Goal: Information Seeking & Learning: Learn about a topic

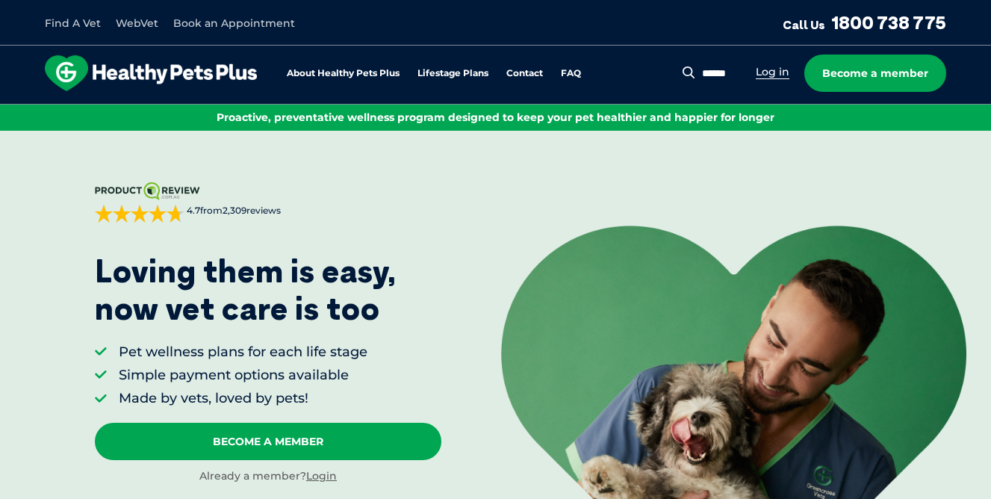
click at [769, 75] on link "Log in" at bounding box center [773, 72] width 34 height 14
click at [357, 72] on link "About Healthy Pets Plus" at bounding box center [343, 74] width 113 height 10
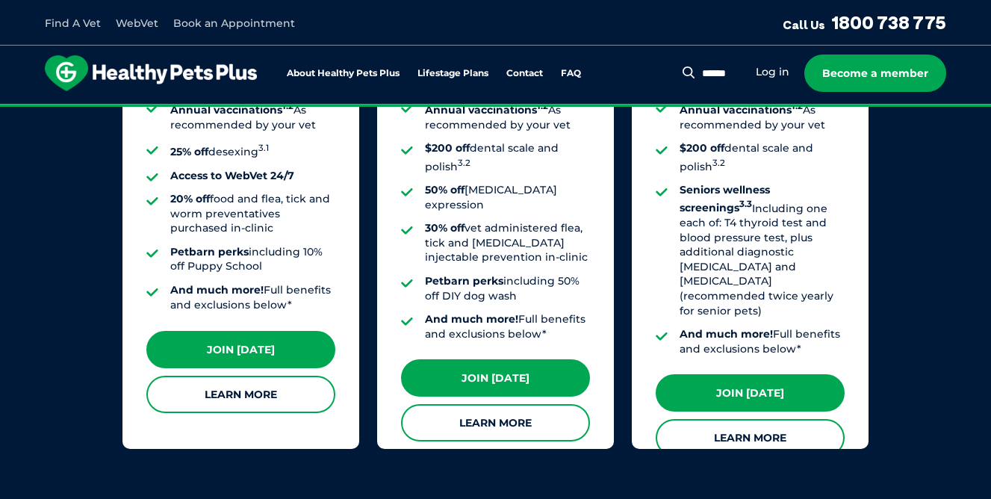
scroll to position [1410, 0]
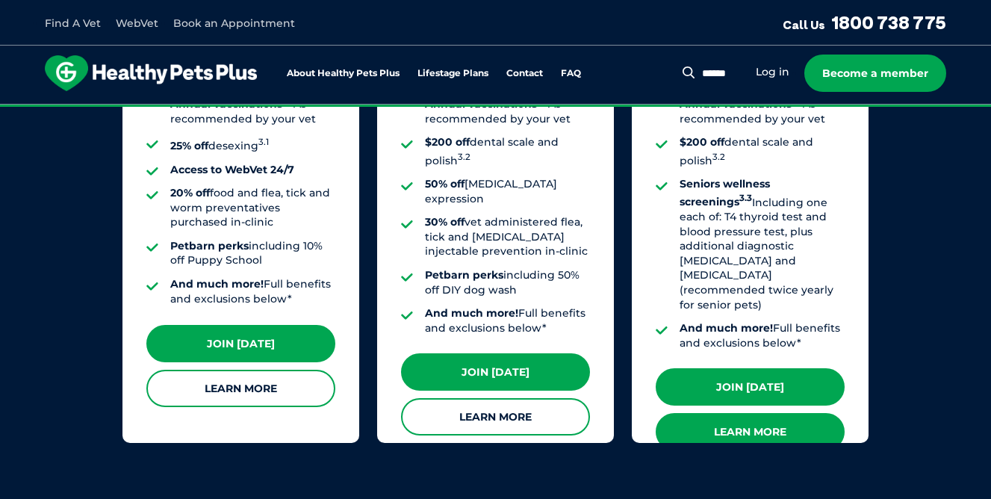
click at [745, 413] on link "Learn More" at bounding box center [749, 431] width 189 height 37
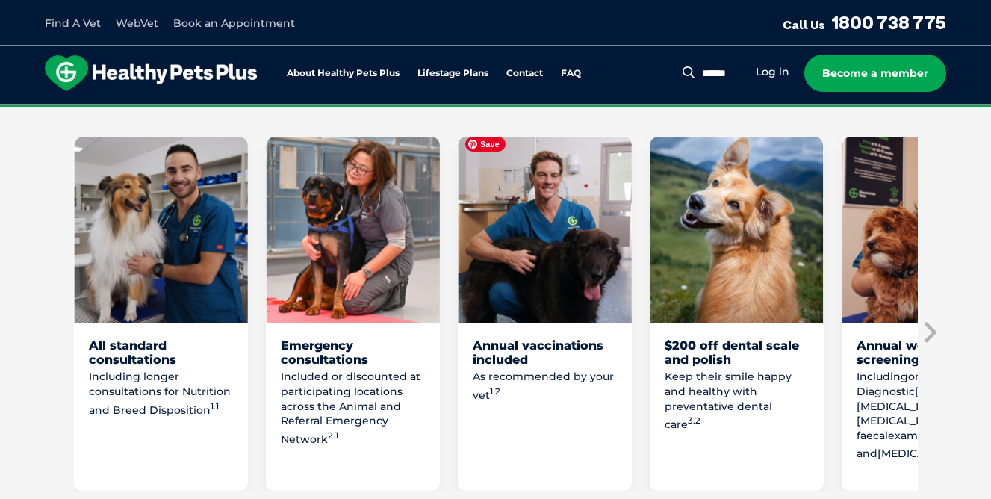
scroll to position [883, 0]
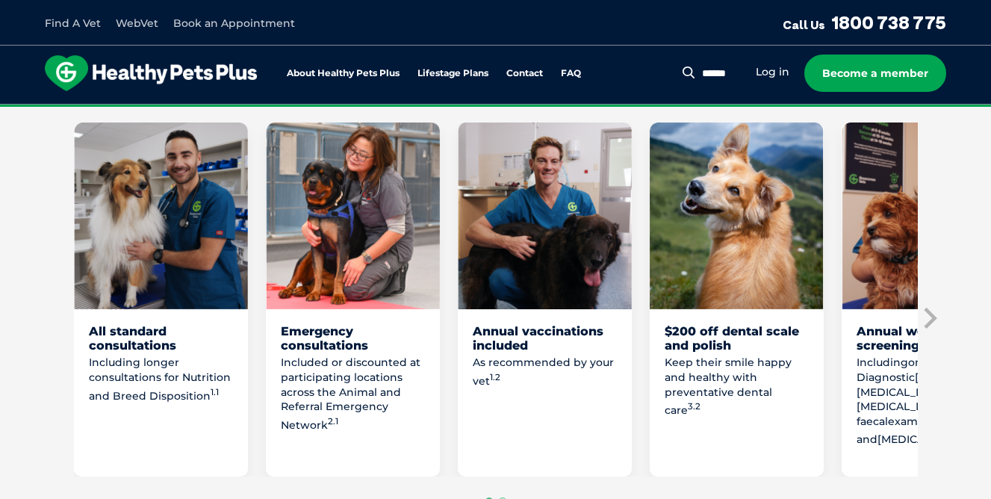
drag, startPoint x: 343, startPoint y: 381, endPoint x: 355, endPoint y: 404, distance: 26.0
click at [355, 404] on p "Included or discounted at participating locations across the Animal and Referra…" at bounding box center [353, 393] width 144 height 77
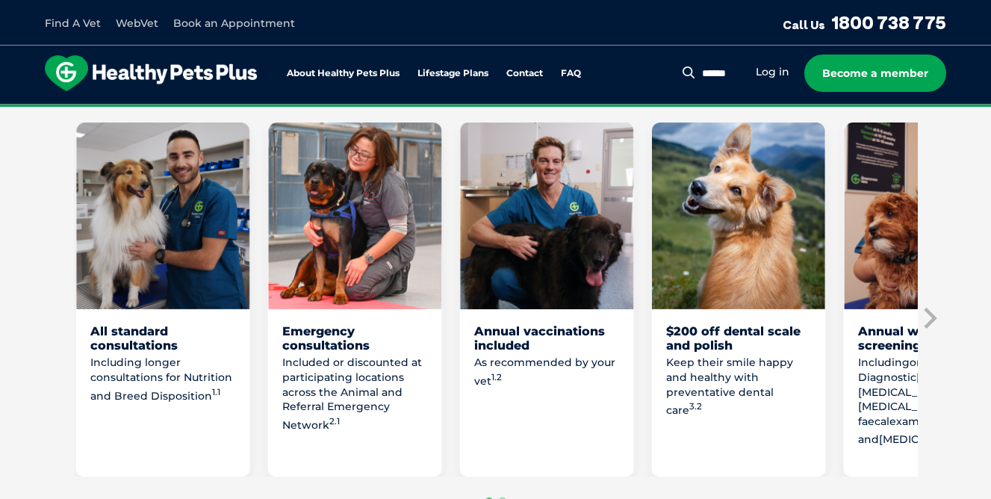
drag, startPoint x: 337, startPoint y: 419, endPoint x: 343, endPoint y: 383, distance: 36.5
click at [343, 383] on p "Included or discounted at participating locations across the Animal and Referra…" at bounding box center [354, 393] width 144 height 77
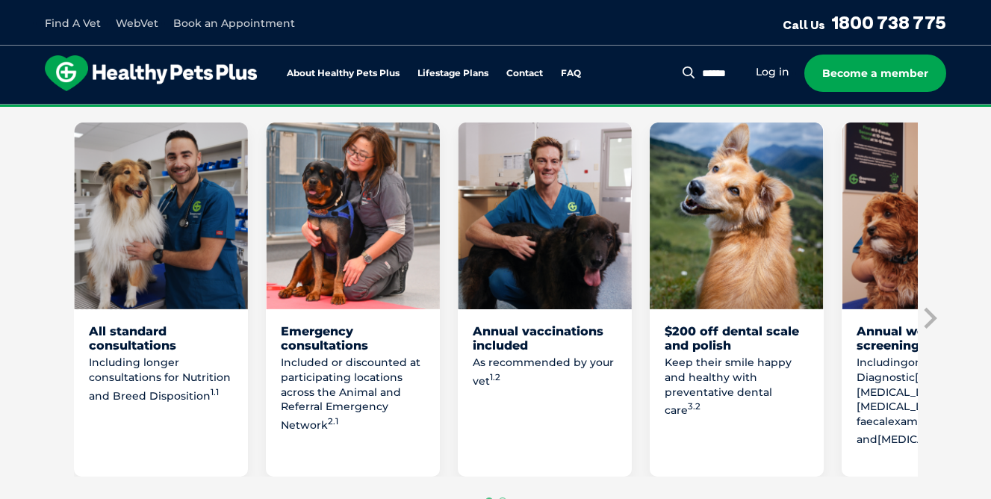
drag, startPoint x: 339, startPoint y: 382, endPoint x: 339, endPoint y: 399, distance: 17.2
click at [339, 399] on p "Included or discounted at participating locations across the Animal and Referra…" at bounding box center [353, 393] width 144 height 77
click at [928, 309] on icon "Next slide" at bounding box center [929, 318] width 22 height 22
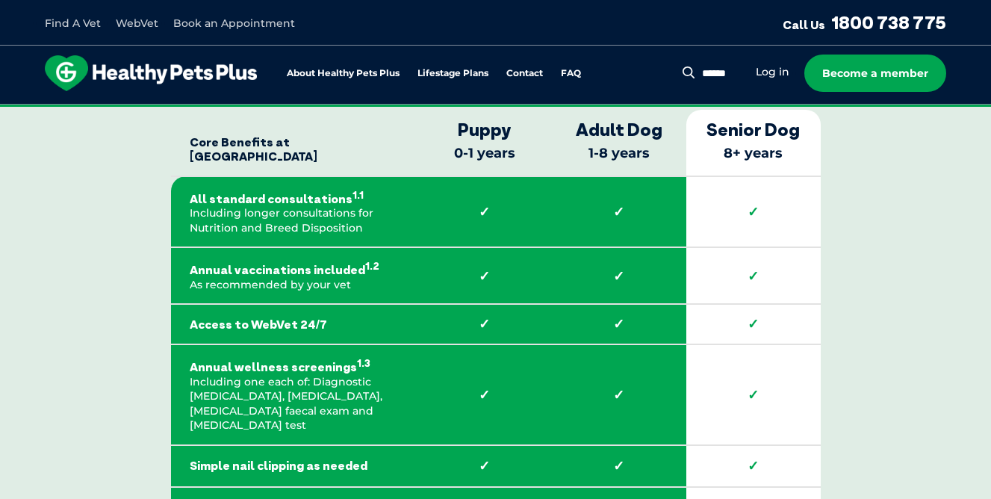
scroll to position [2629, 0]
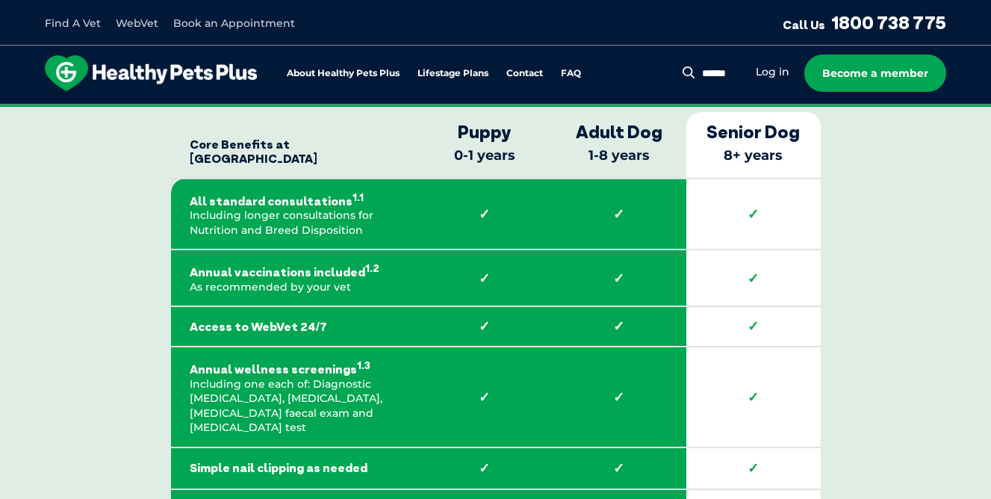
click at [351, 190] on strong "All standard consultations 1.1" at bounding box center [294, 199] width 209 height 19
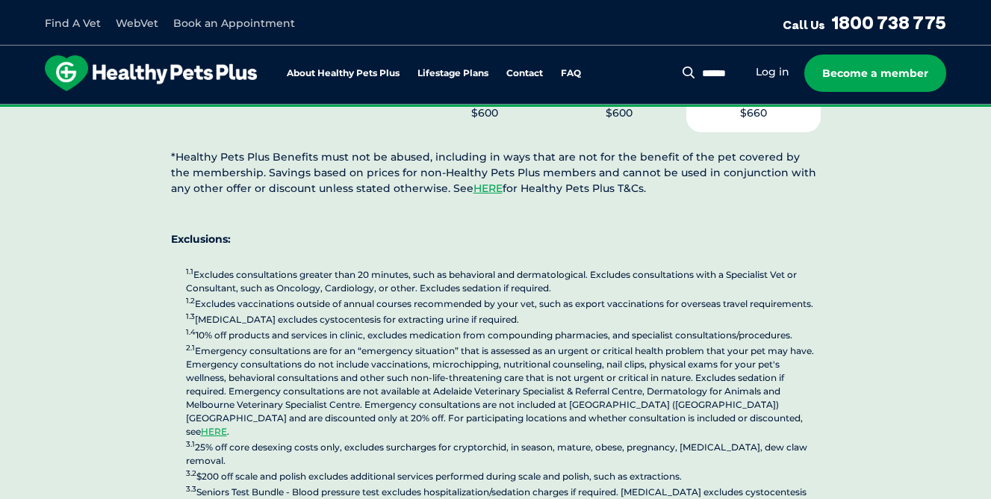
scroll to position [4173, 0]
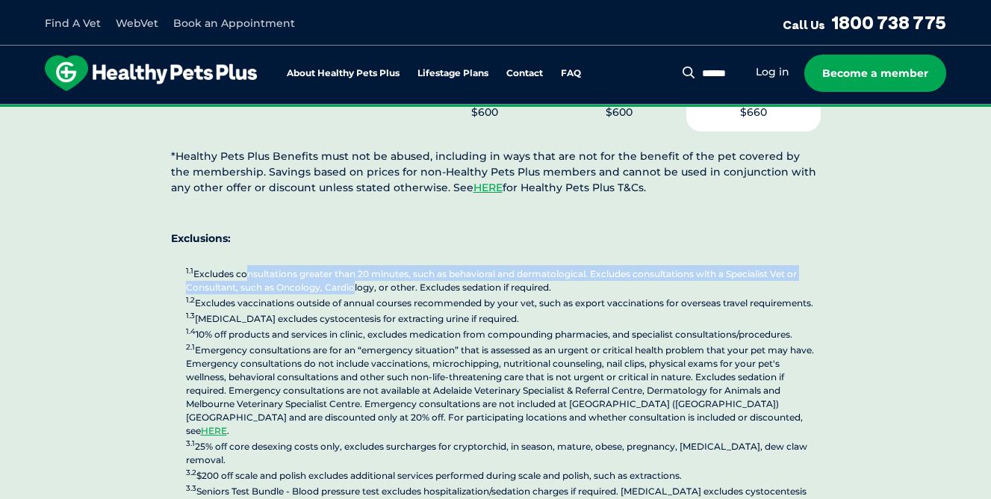
drag, startPoint x: 242, startPoint y: 188, endPoint x: 346, endPoint y: 205, distance: 105.8
click at [346, 265] on p "1.1 Excludes consultations greater than 20 minutes, such as behavioral and derm…" at bounding box center [503, 388] width 635 height 246
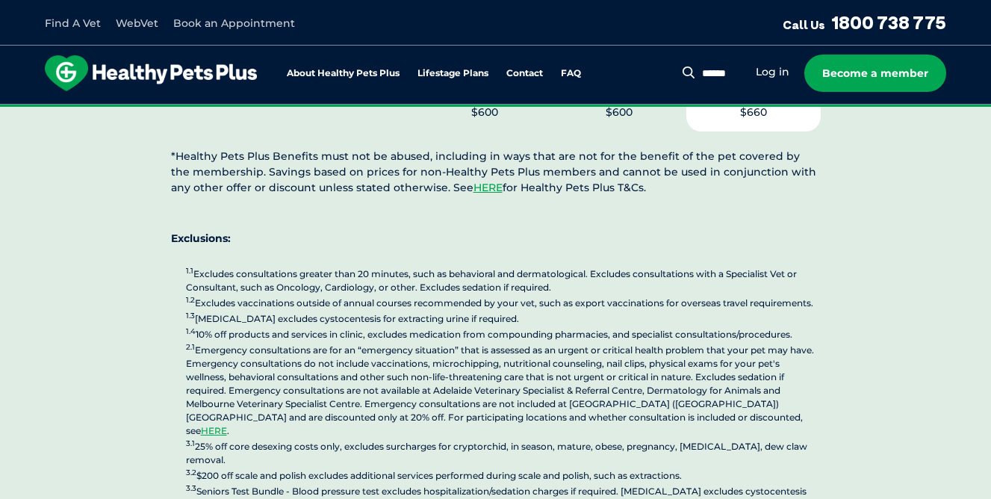
click at [559, 265] on p "1.1 Excludes consultations greater than 20 minutes, such as behavioral and derm…" at bounding box center [503, 388] width 635 height 246
drag, startPoint x: 559, startPoint y: 202, endPoint x: 406, endPoint y: 193, distance: 153.3
click at [406, 265] on p "1.1 Excludes consultations greater than 20 minutes, such as behavioral and derm…" at bounding box center [503, 388] width 635 height 246
click at [327, 265] on p "1.1 Excludes consultations greater than 20 minutes, such as behavioral and derm…" at bounding box center [503, 388] width 635 height 246
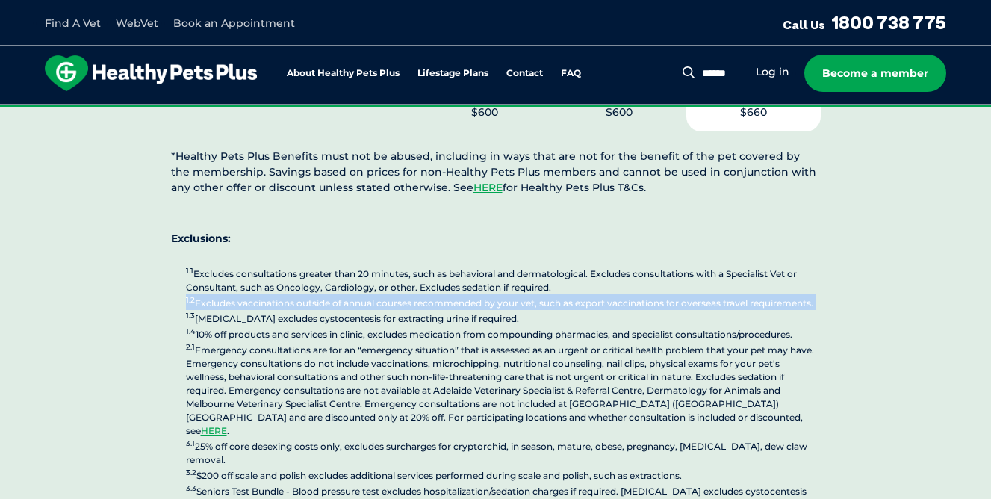
click at [327, 265] on p "1.1 Excludes consultations greater than 20 minutes, such as behavioral and derm…" at bounding box center [503, 388] width 635 height 246
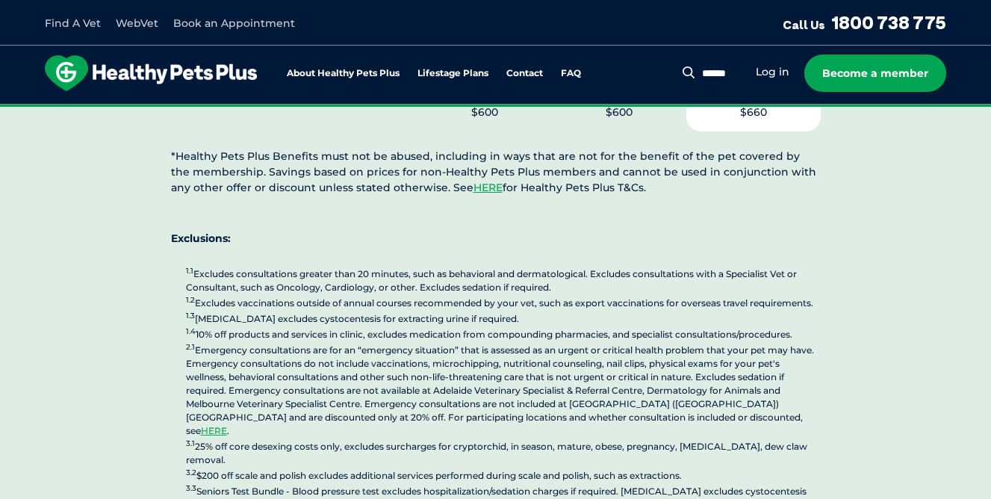
click at [334, 265] on p "1.1 Excludes consultations greater than 20 minutes, such as behavioral and derm…" at bounding box center [503, 388] width 635 height 246
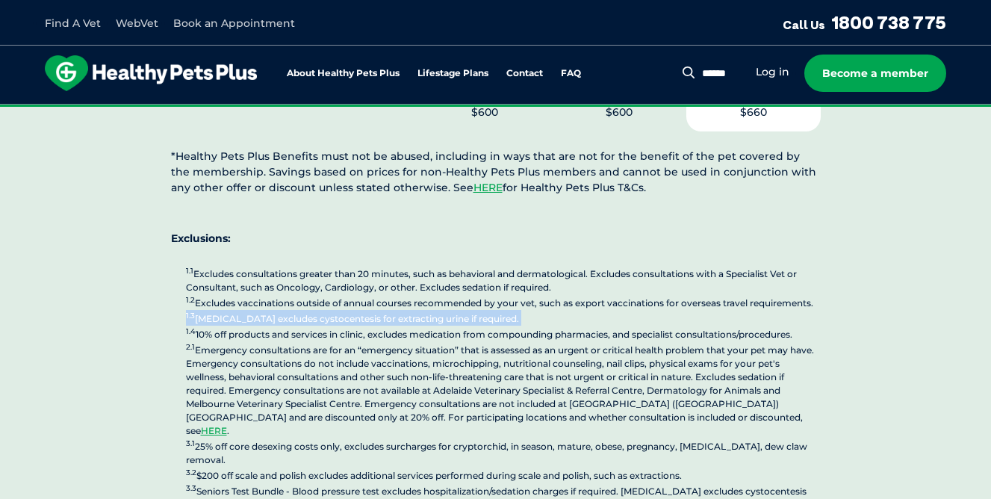
click at [334, 265] on p "1.1 Excludes consultations greater than 20 minutes, such as behavioral and derm…" at bounding box center [503, 388] width 635 height 246
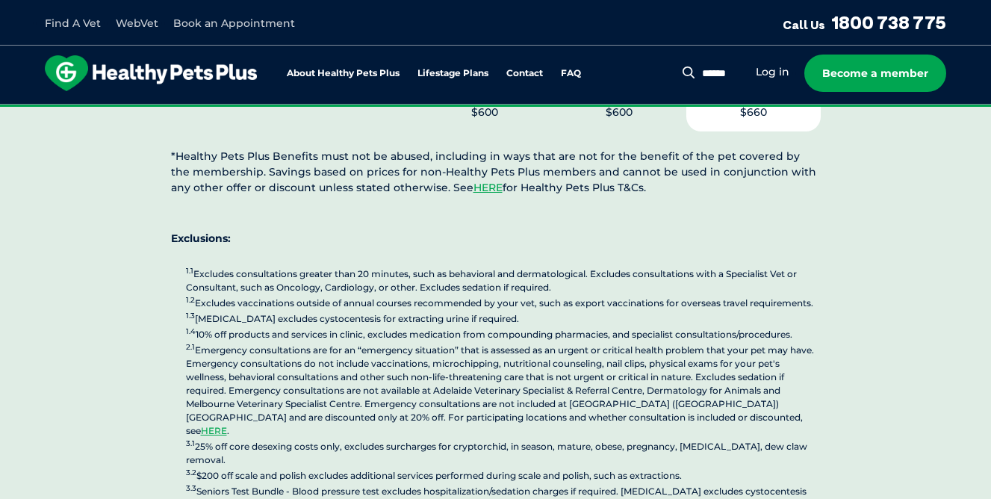
click at [339, 265] on p "1.1 Excludes consultations greater than 20 minutes, such as behavioral and derm…" at bounding box center [503, 388] width 635 height 246
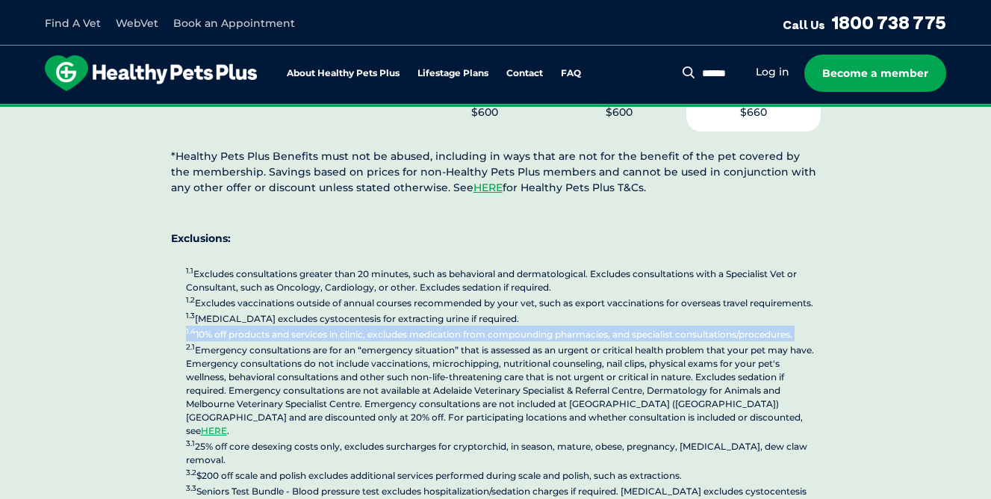
click at [339, 265] on p "1.1 Excludes consultations greater than 20 minutes, such as behavioral and derm…" at bounding box center [503, 388] width 635 height 246
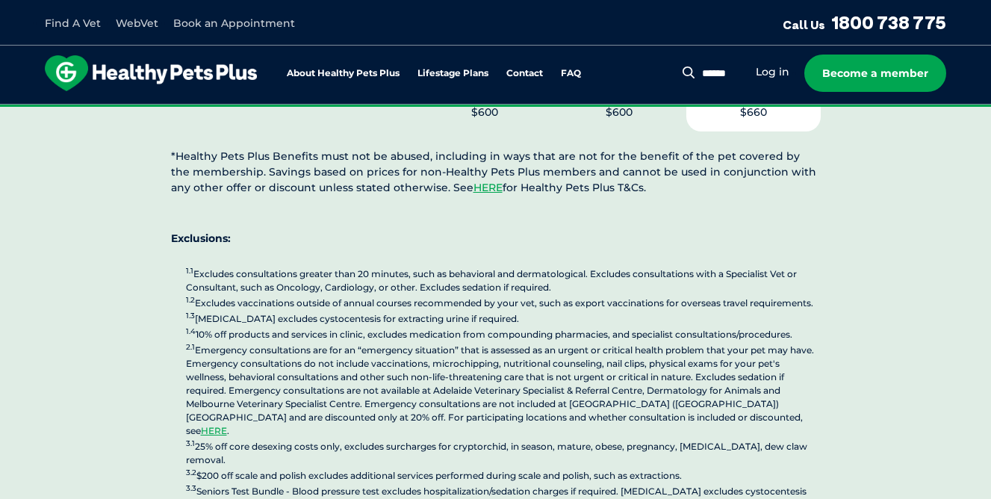
click at [342, 265] on p "1.1 Excludes consultations greater than 20 minutes, such as behavioral and derm…" at bounding box center [503, 388] width 635 height 246
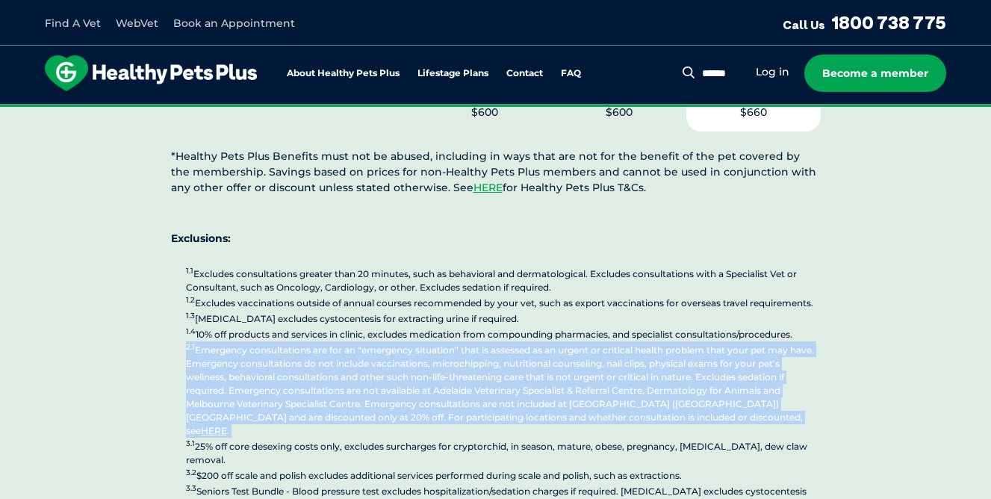
click at [342, 265] on p "1.1 Excludes consultations greater than 20 minutes, such as behavioral and derm…" at bounding box center [503, 388] width 635 height 246
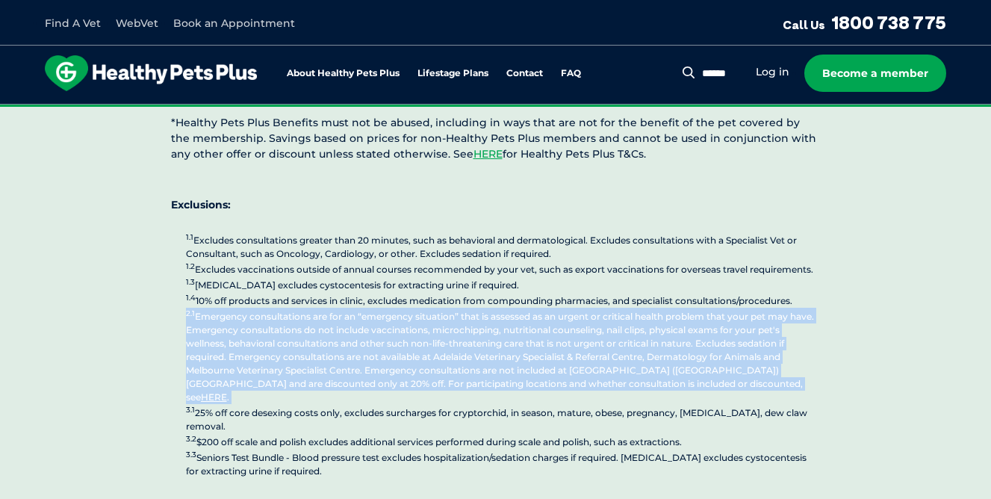
scroll to position [4208, 0]
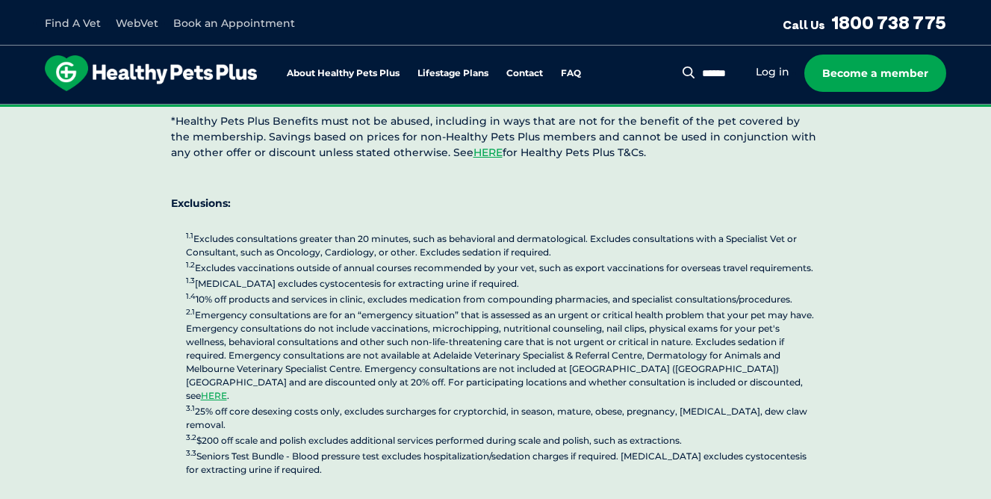
click at [304, 314] on p "1.1 Excludes consultations greater than 20 minutes, such as behavioral and derm…" at bounding box center [503, 353] width 635 height 246
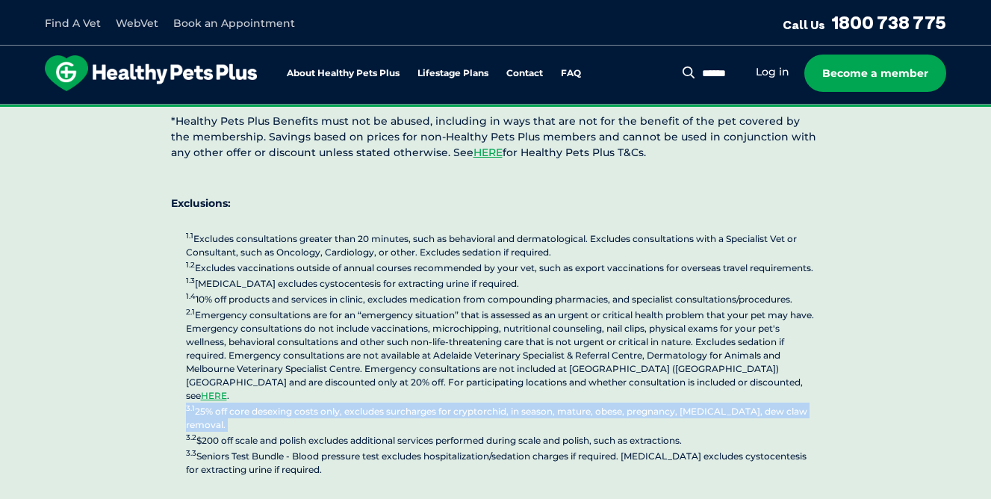
click at [304, 314] on p "1.1 Excludes consultations greater than 20 minutes, such as behavioral and derm…" at bounding box center [503, 353] width 635 height 246
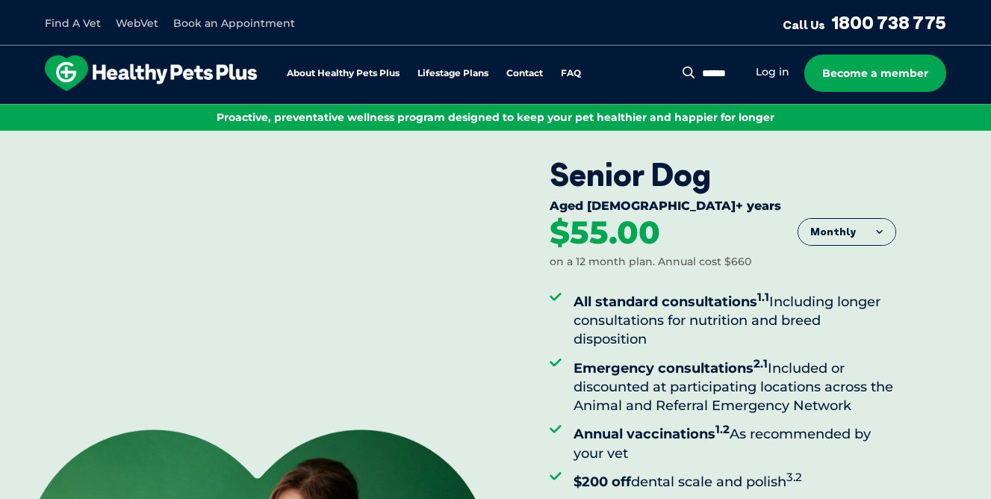
scroll to position [0, 0]
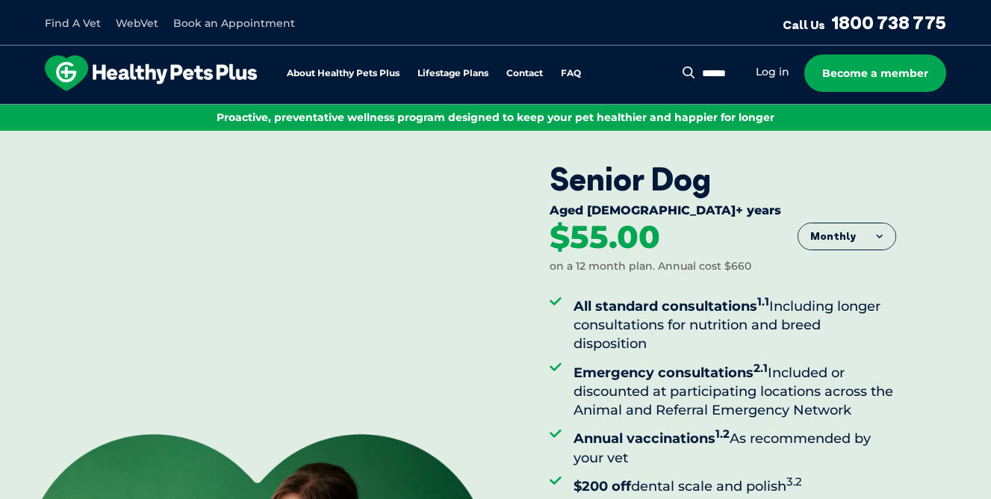
click at [161, 61] on img at bounding box center [151, 73] width 212 height 36
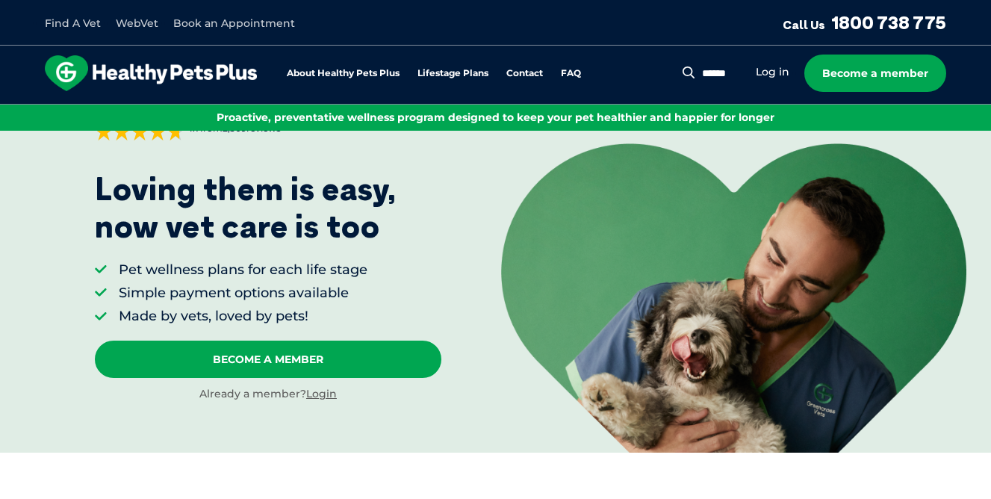
scroll to position [81, 0]
